Goal: Find specific page/section: Find specific page/section

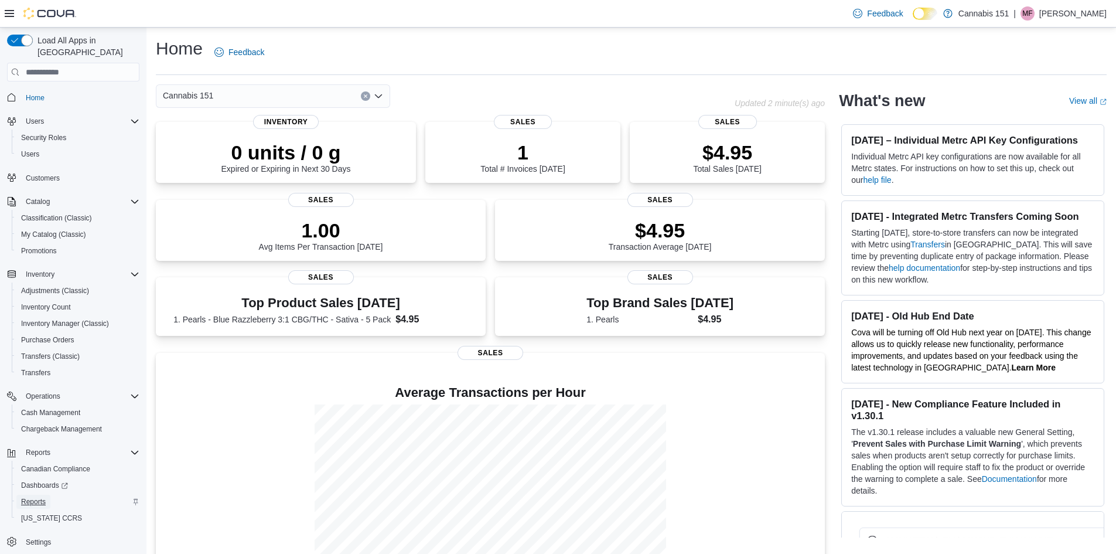
click at [33, 497] on span "Reports" at bounding box center [33, 501] width 25 height 9
